Goal: Task Accomplishment & Management: Complete application form

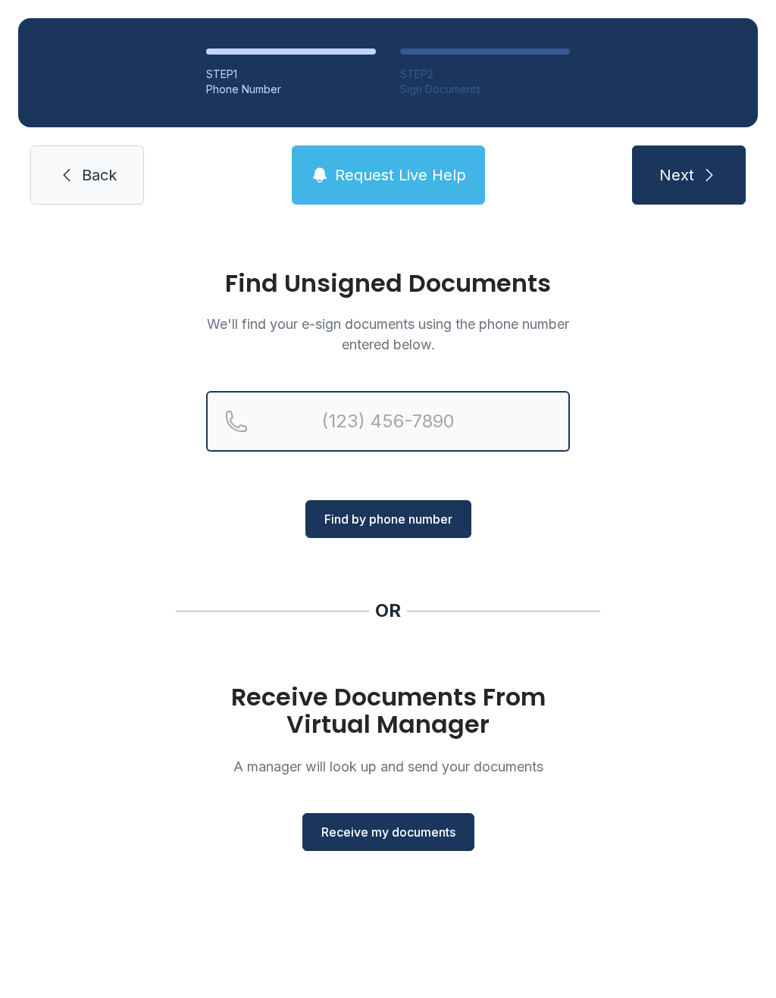
click at [382, 398] on input "Reservation phone number" at bounding box center [388, 421] width 364 height 61
type input "("
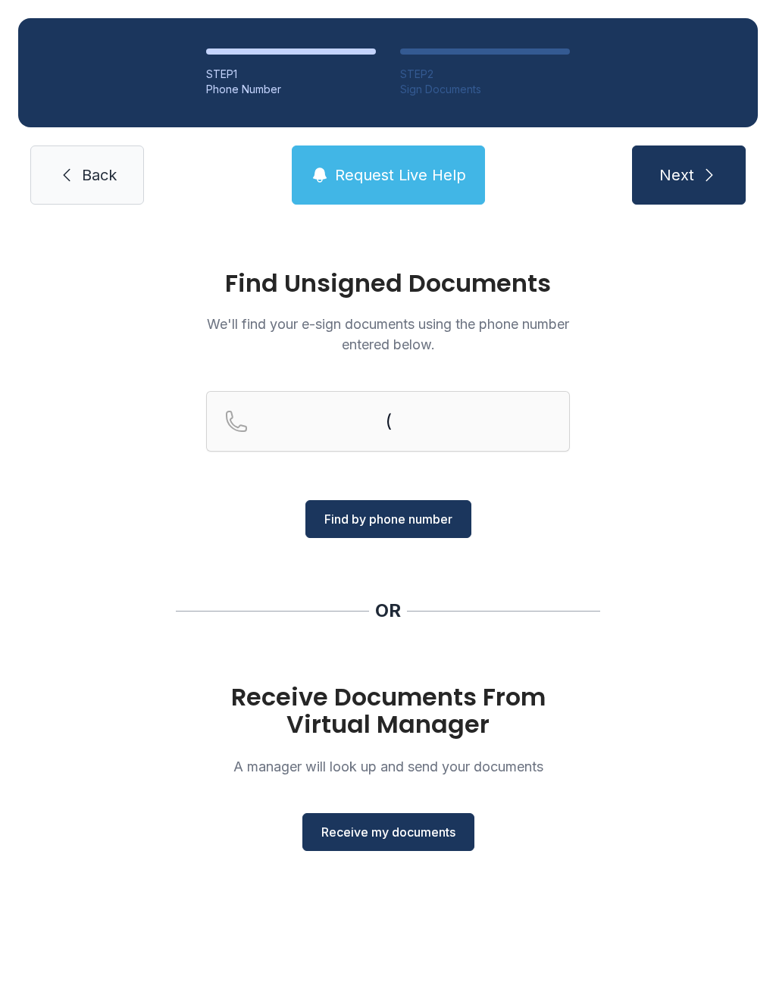
click at [611, 574] on div "Find Unsigned Documents We'll find your e-sign documents using the phone number…" at bounding box center [388, 567] width 776 height 689
click at [384, 840] on span "Receive my documents" at bounding box center [388, 832] width 134 height 18
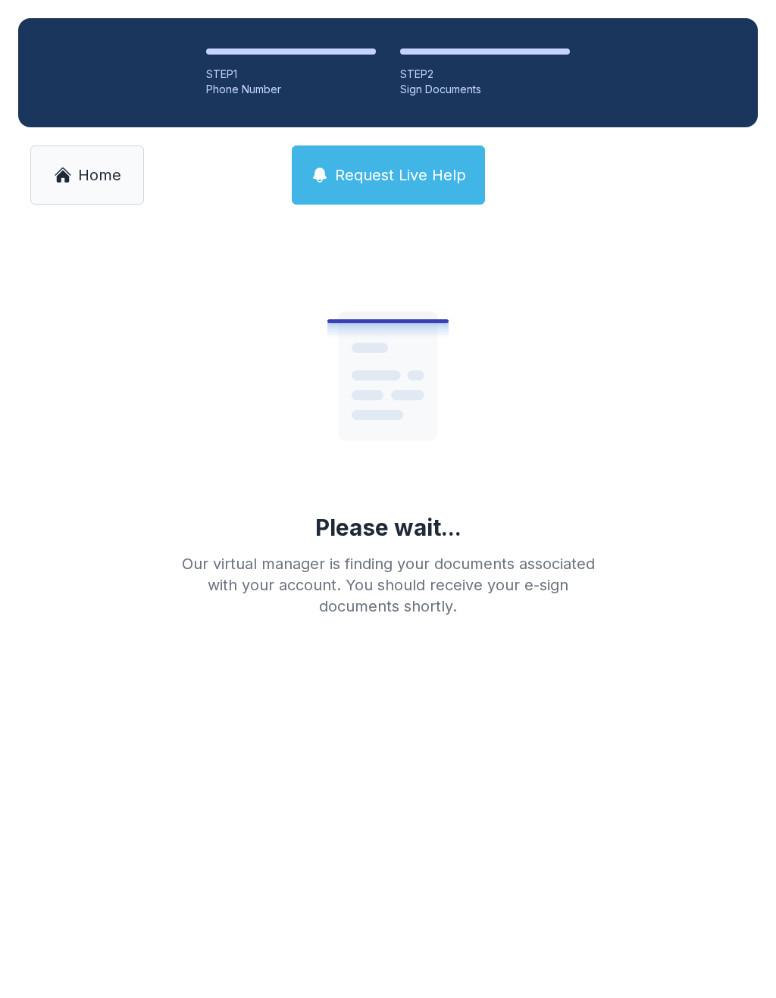
click at [91, 202] on link "Home" at bounding box center [87, 174] width 114 height 59
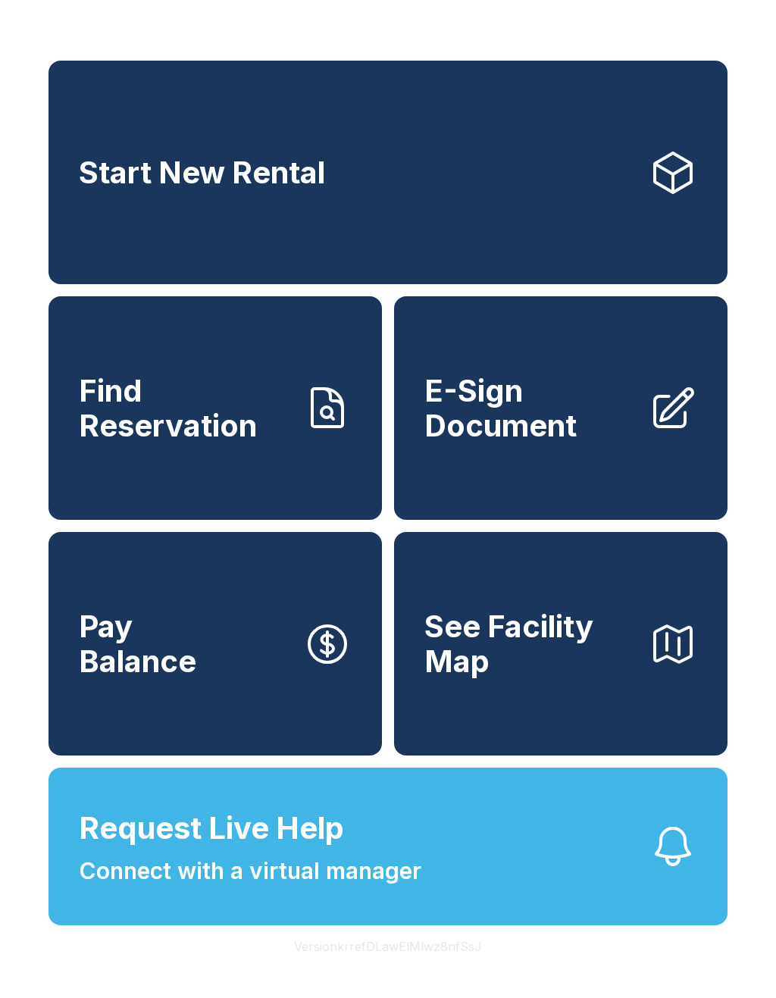
click at [520, 478] on link "E-Sign Document" at bounding box center [560, 408] width 333 height 224
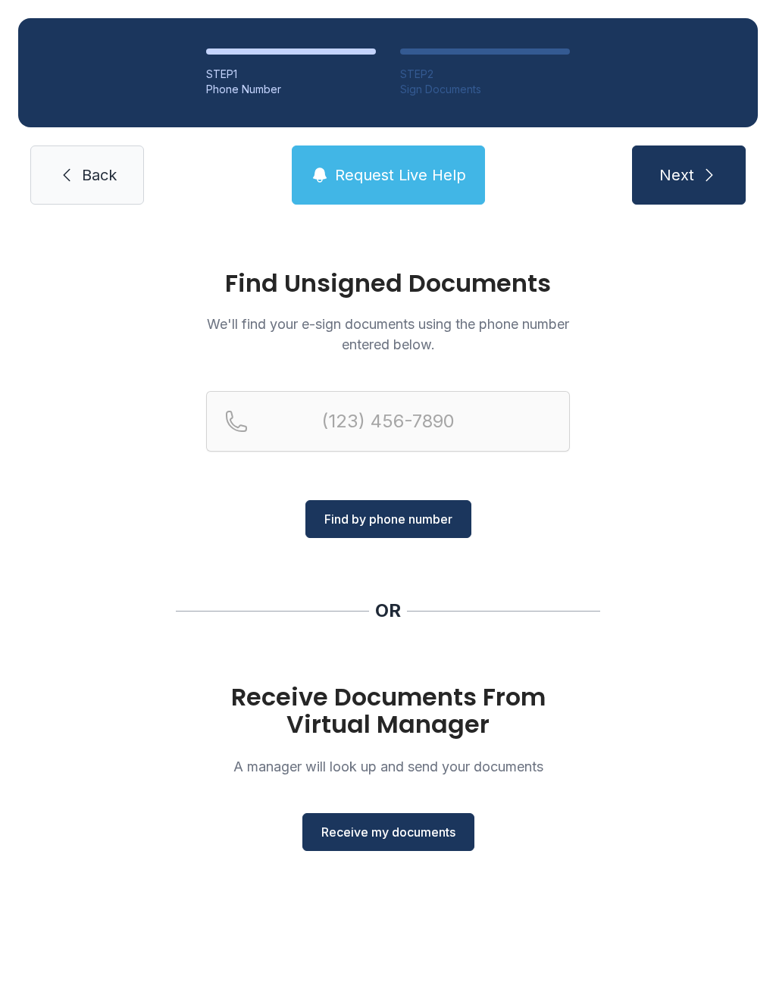
click at [407, 830] on span "Receive my documents" at bounding box center [388, 832] width 134 height 18
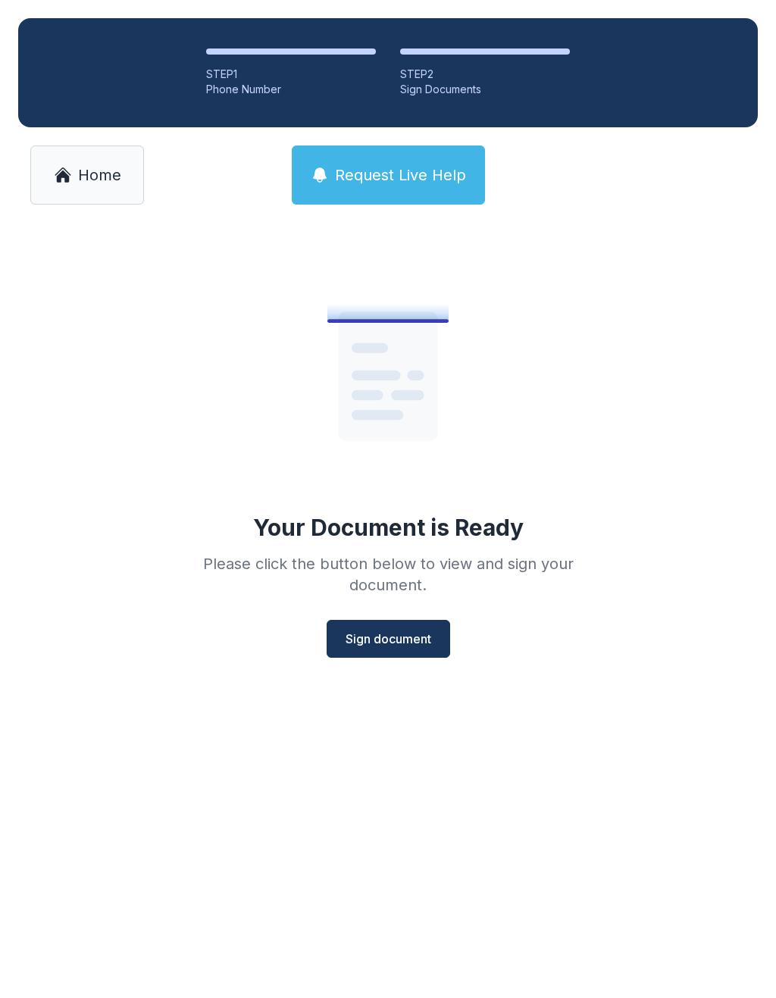
click at [374, 633] on span "Sign document" at bounding box center [389, 639] width 86 height 18
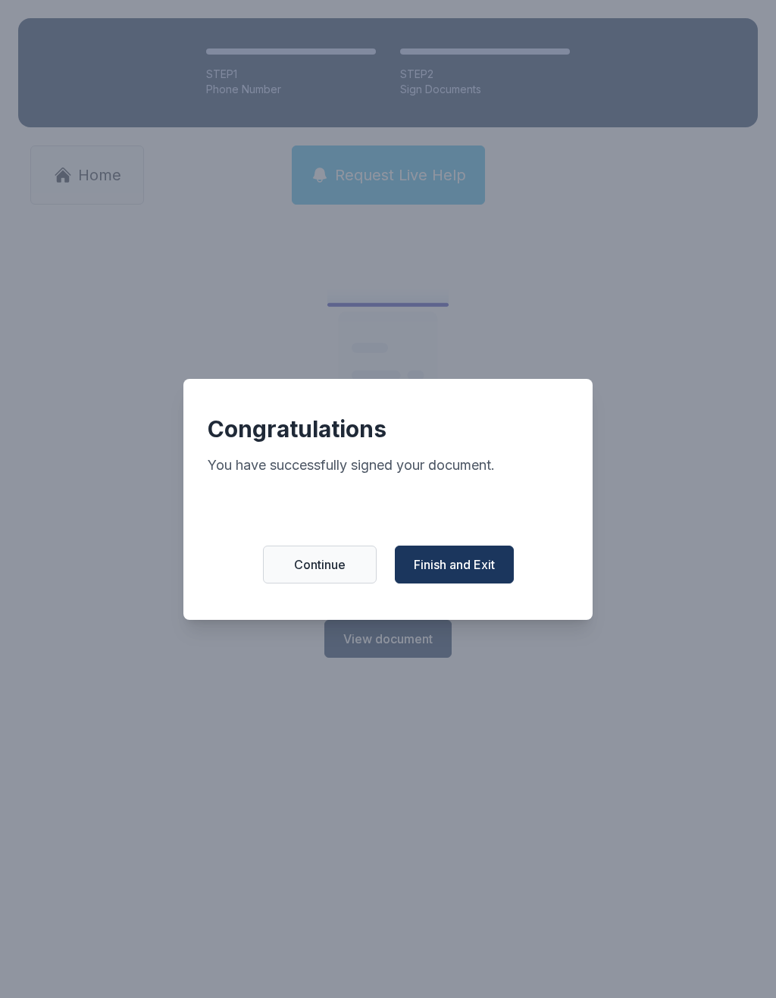
click at [354, 578] on button "Continue" at bounding box center [320, 565] width 114 height 38
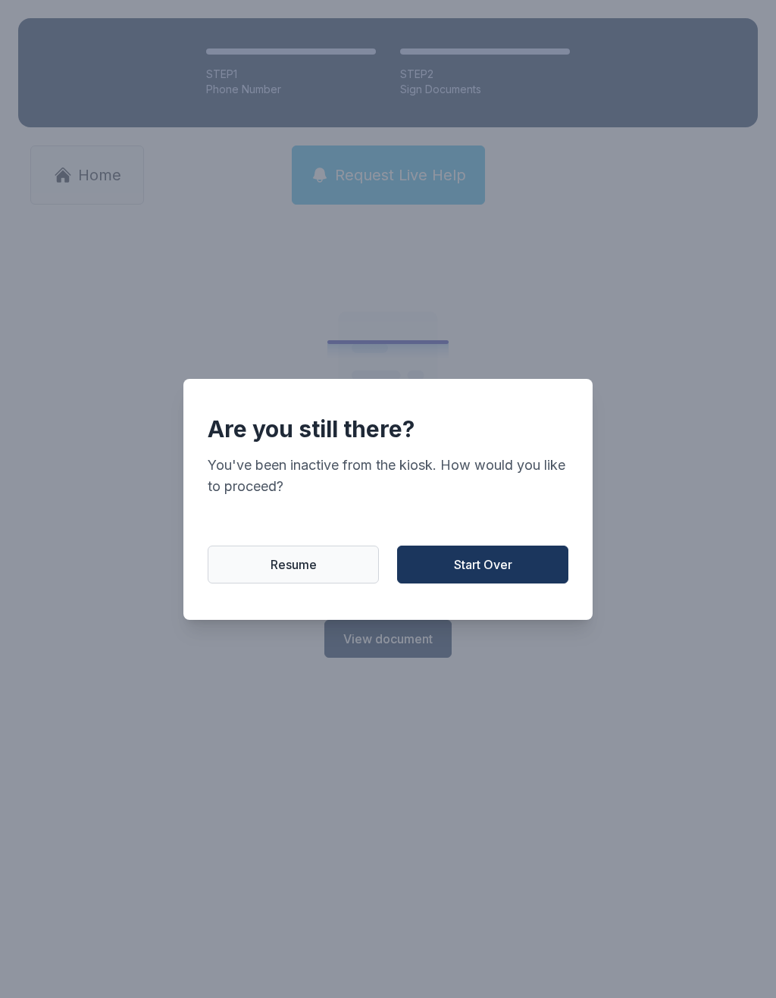
click at [515, 581] on button "Start Over" at bounding box center [482, 565] width 171 height 38
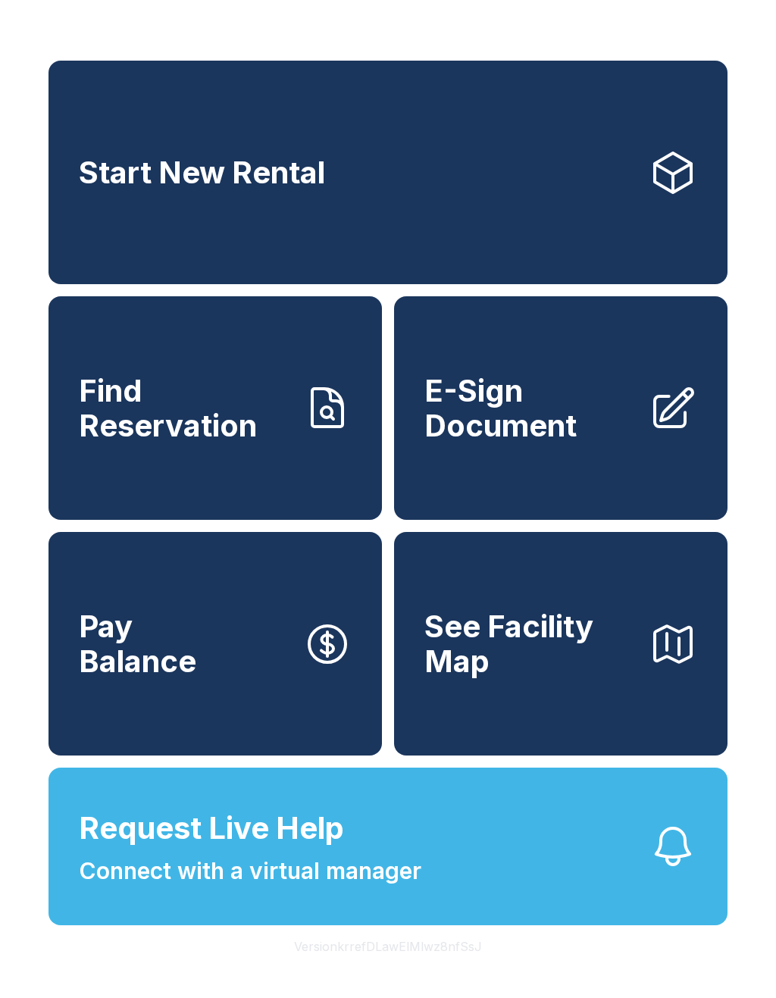
click at [669, 239] on link "Start New Rental" at bounding box center [387, 173] width 679 height 224
